Goal: Transaction & Acquisition: Purchase product/service

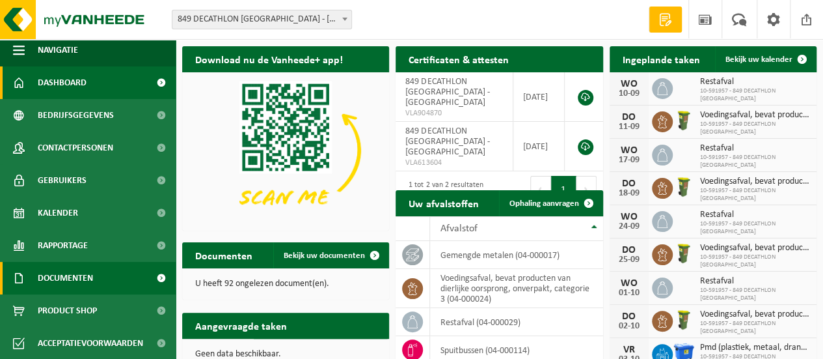
scroll to position [127, 0]
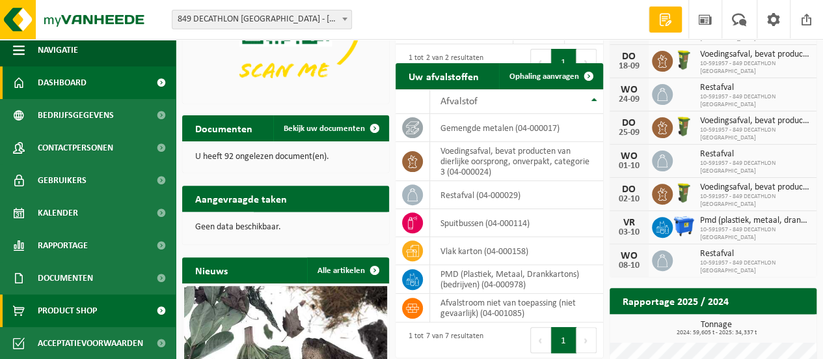
click at [68, 313] on span "Product Shop" at bounding box center [67, 310] width 59 height 33
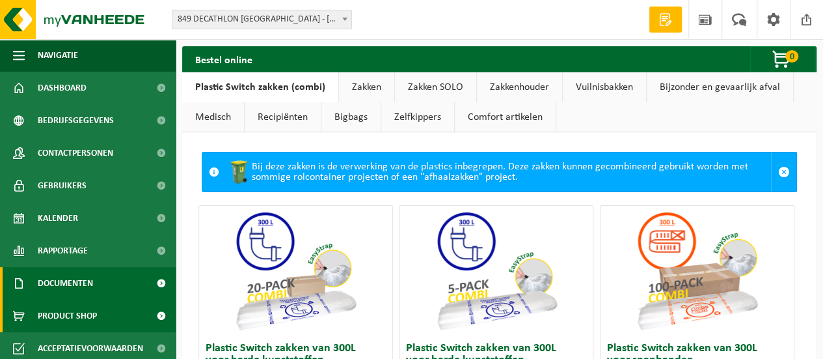
click at [83, 282] on span "Documenten" at bounding box center [65, 283] width 55 height 33
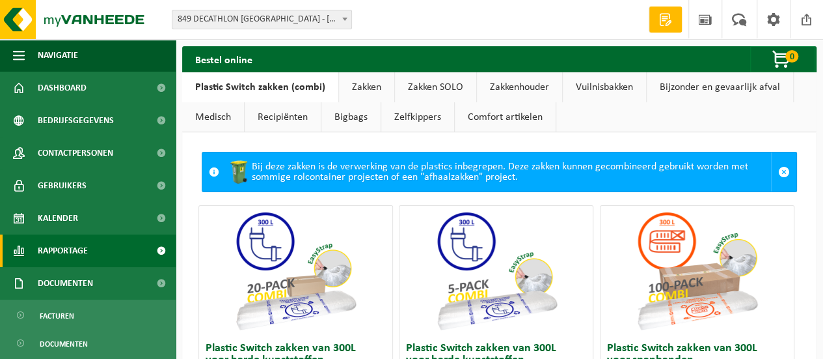
scroll to position [61, 0]
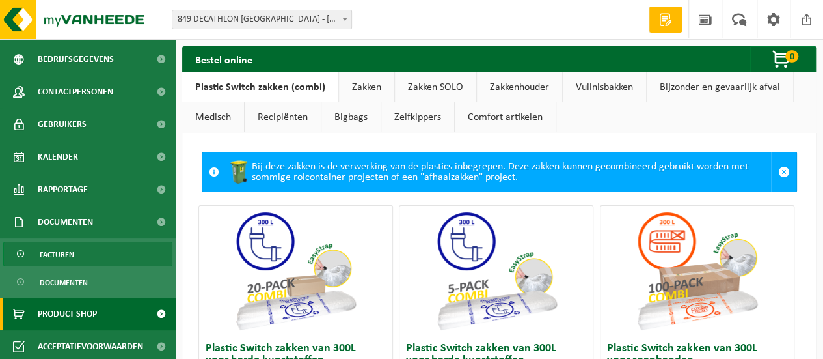
click at [73, 256] on span "Facturen" at bounding box center [57, 254] width 34 height 25
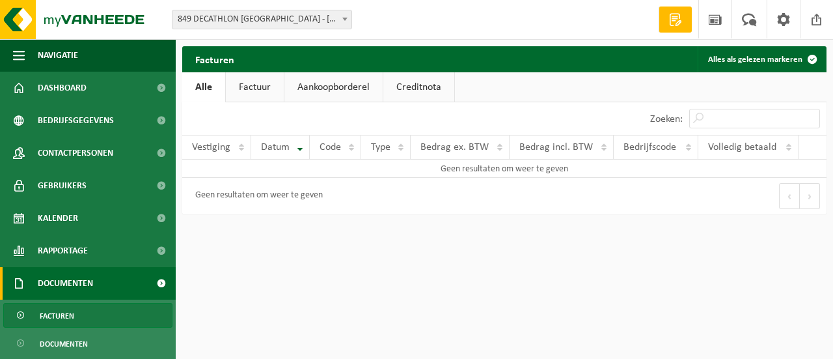
click at [255, 101] on link "Factuur" at bounding box center [255, 87] width 58 height 30
click at [347, 81] on link "Aankoopborderel" at bounding box center [335, 87] width 98 height 30
click at [478, 90] on ul "Alle Factuur Aankoopborderel Creditnota" at bounding box center [504, 87] width 644 height 30
click at [420, 91] on link "Creditnota" at bounding box center [424, 87] width 71 height 30
click at [310, 81] on link "Aankoopborderel" at bounding box center [333, 87] width 98 height 30
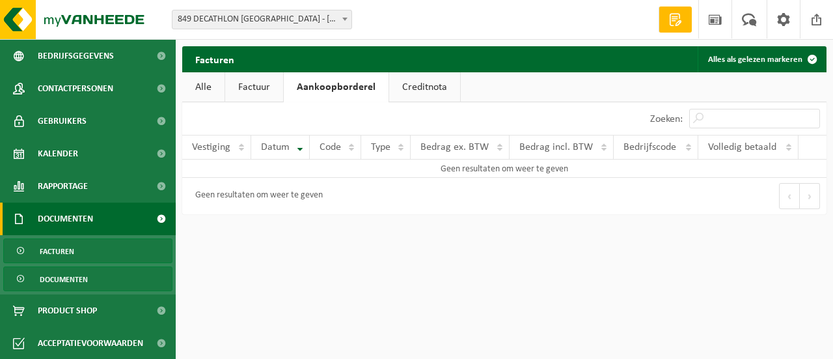
scroll to position [65, 0]
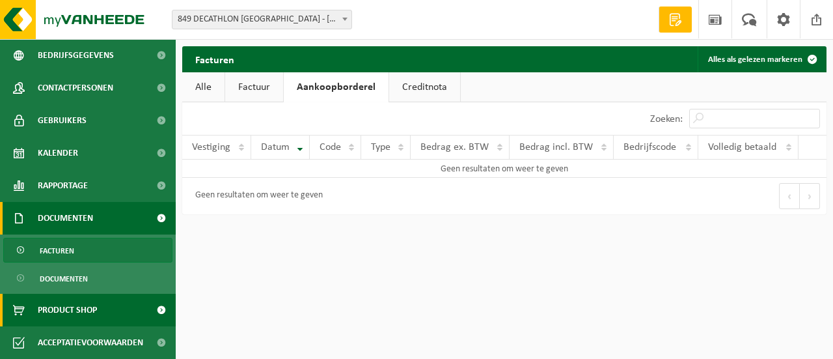
click at [65, 316] on span "Product Shop" at bounding box center [67, 309] width 59 height 33
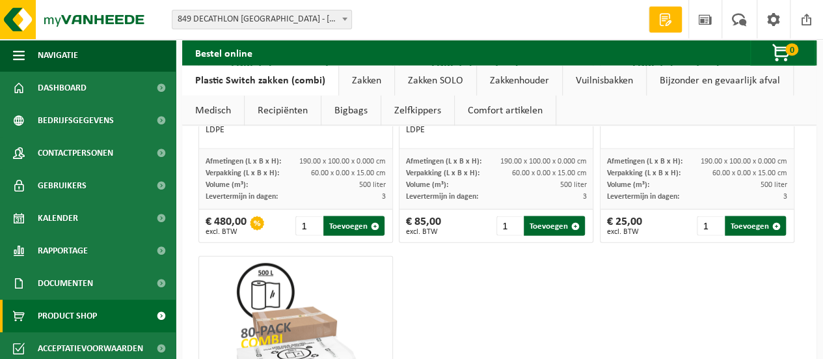
scroll to position [1318, 0]
click at [571, 226] on span "button" at bounding box center [575, 227] width 8 height 8
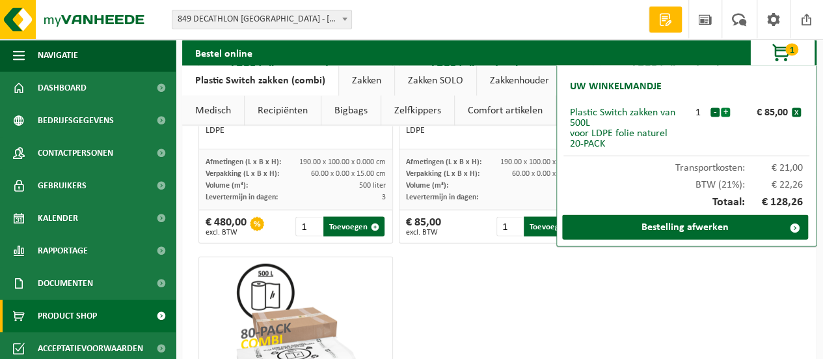
click at [722, 110] on button "+" at bounding box center [725, 112] width 9 height 9
click at [714, 111] on button "-" at bounding box center [715, 112] width 9 height 9
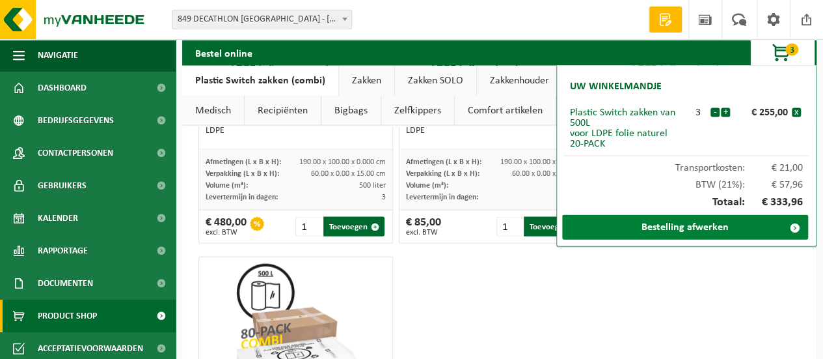
click at [700, 226] on link "Bestelling afwerken" at bounding box center [685, 227] width 246 height 25
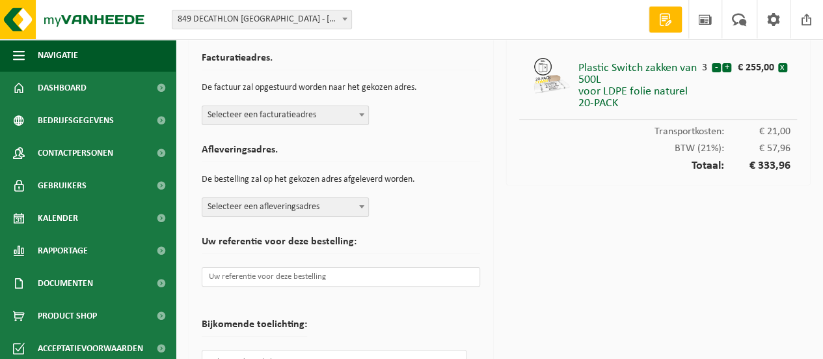
scroll to position [38, 0]
click at [347, 124] on span "Selecteer een facturatieadres" at bounding box center [285, 116] width 167 height 20
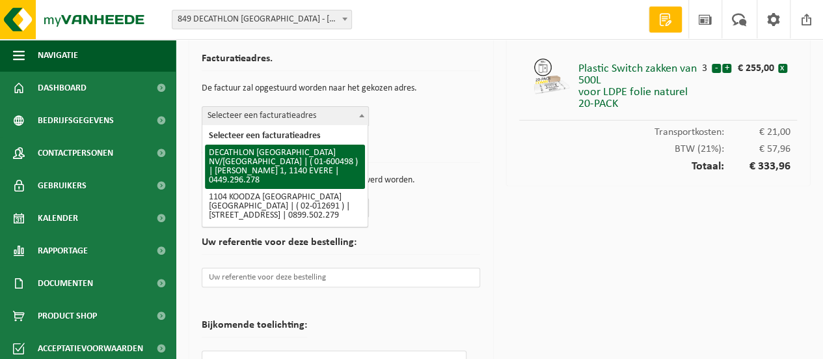
select select "964"
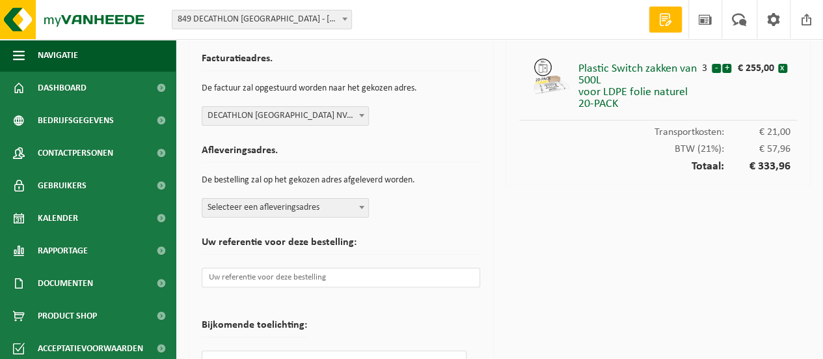
click at [349, 204] on span "Selecteer een afleveringsadres" at bounding box center [285, 207] width 166 height 18
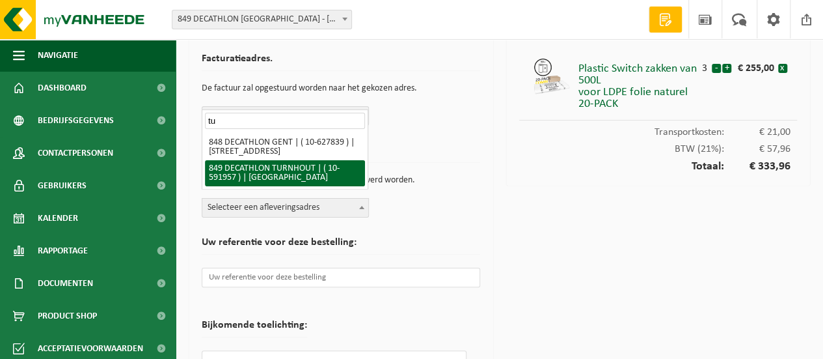
type input "tu"
select select "3191"
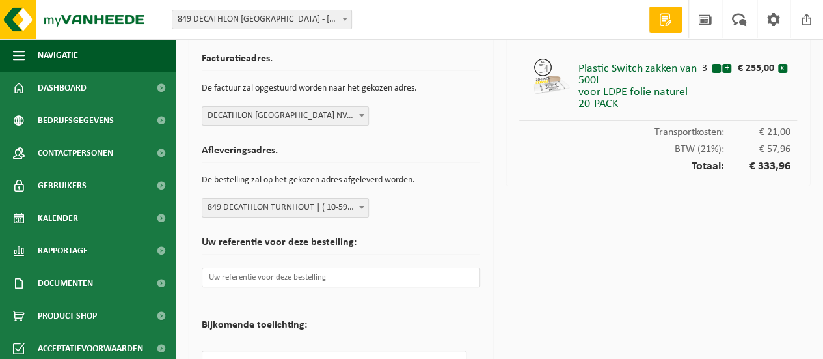
scroll to position [128, 0]
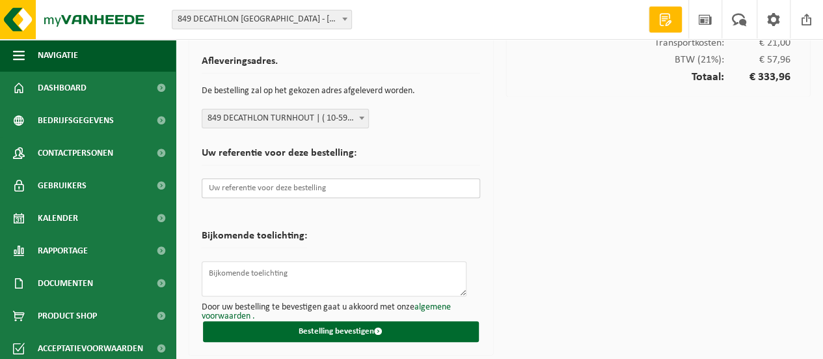
click at [418, 180] on input "text" at bounding box center [341, 188] width 278 height 20
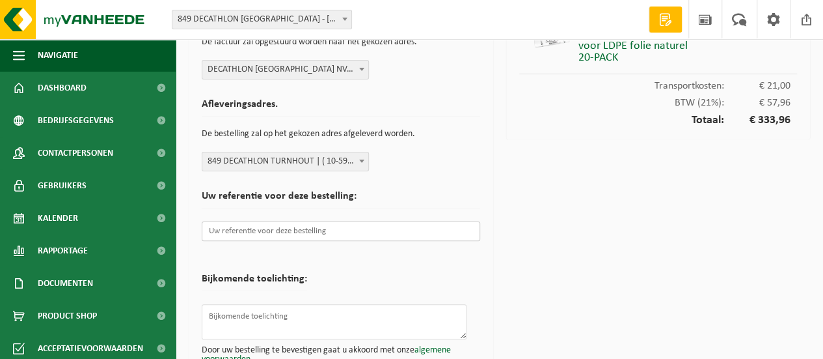
scroll to position [0, 0]
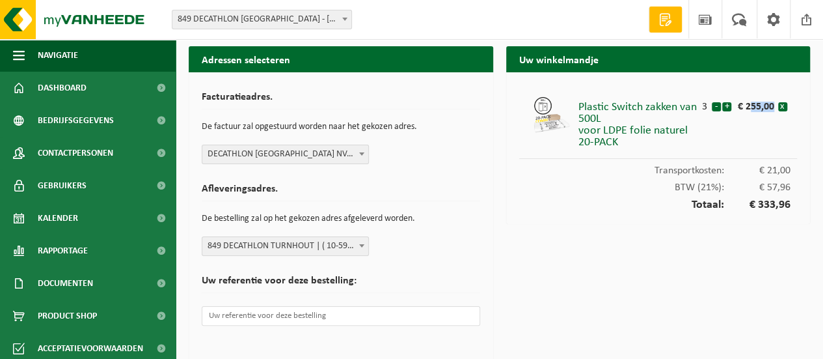
drag, startPoint x: 744, startPoint y: 106, endPoint x: 771, endPoint y: 107, distance: 26.7
click at [771, 107] on div "€ 255,00" at bounding box center [758, 103] width 40 height 17
copy div "255,0"
click at [387, 312] on input "text" at bounding box center [341, 316] width 278 height 20
paste input "GC02095319"
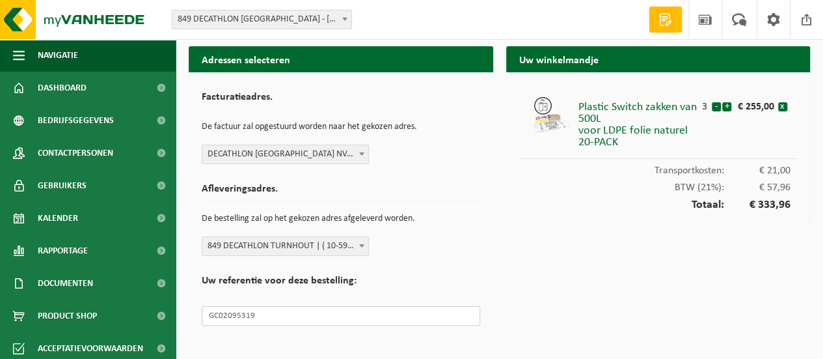
drag, startPoint x: 387, startPoint y: 312, endPoint x: 474, endPoint y: 262, distance: 100.6
click at [474, 262] on form "Facturatieadres. De factuur zal opgestuurd worden naar het gekozen adres. Selec…" at bounding box center [341, 318] width 278 height 467
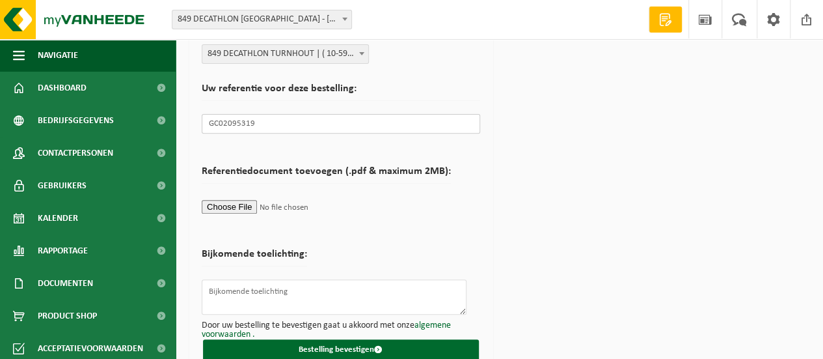
scroll to position [211, 0]
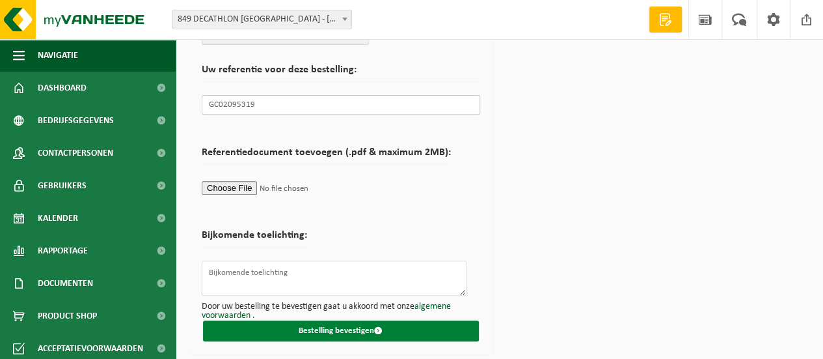
type input "GC02095319"
click at [355, 326] on button "Bestelling bevestigen" at bounding box center [341, 330] width 276 height 21
